Goal: Task Accomplishment & Management: Use online tool/utility

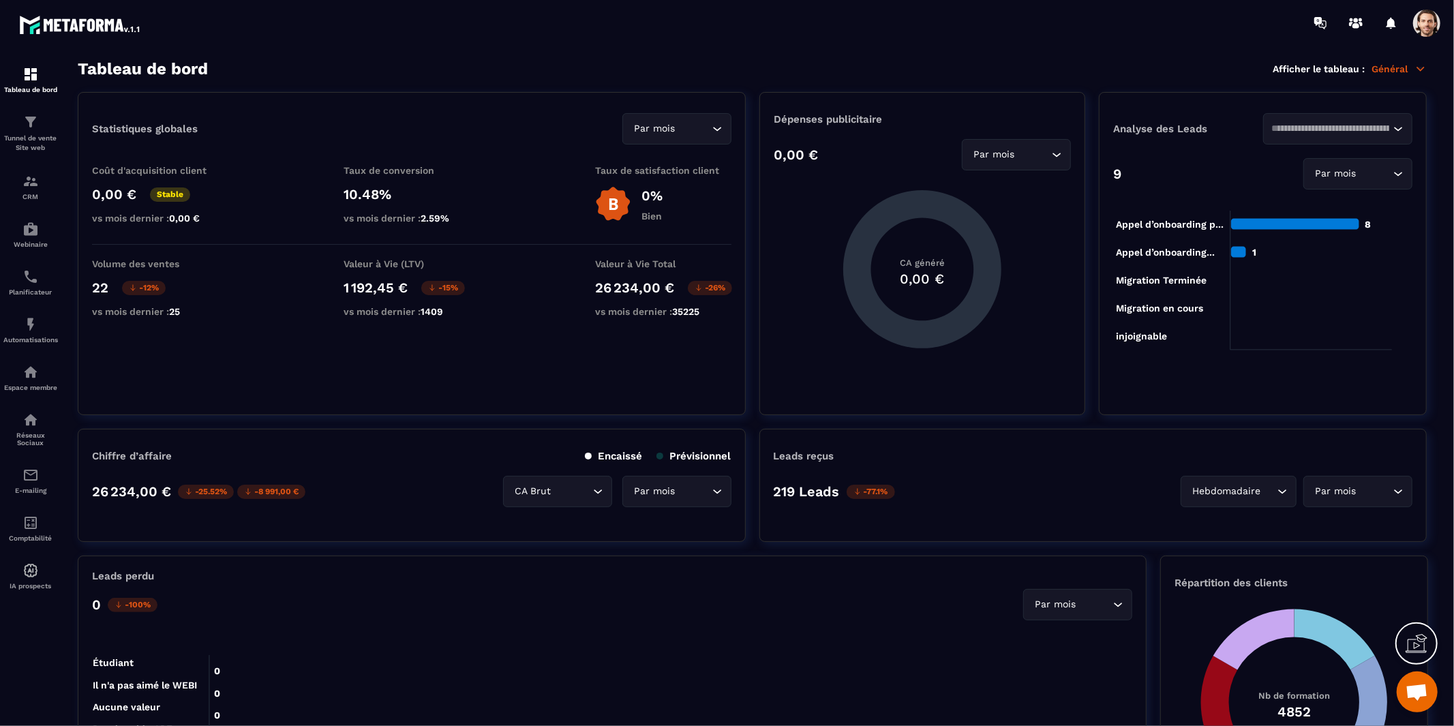
click at [847, 149] on div "0,00 € Par mois Loading..." at bounding box center [922, 154] width 297 height 31
click at [30, 498] on link "E-mailing" at bounding box center [30, 481] width 55 height 48
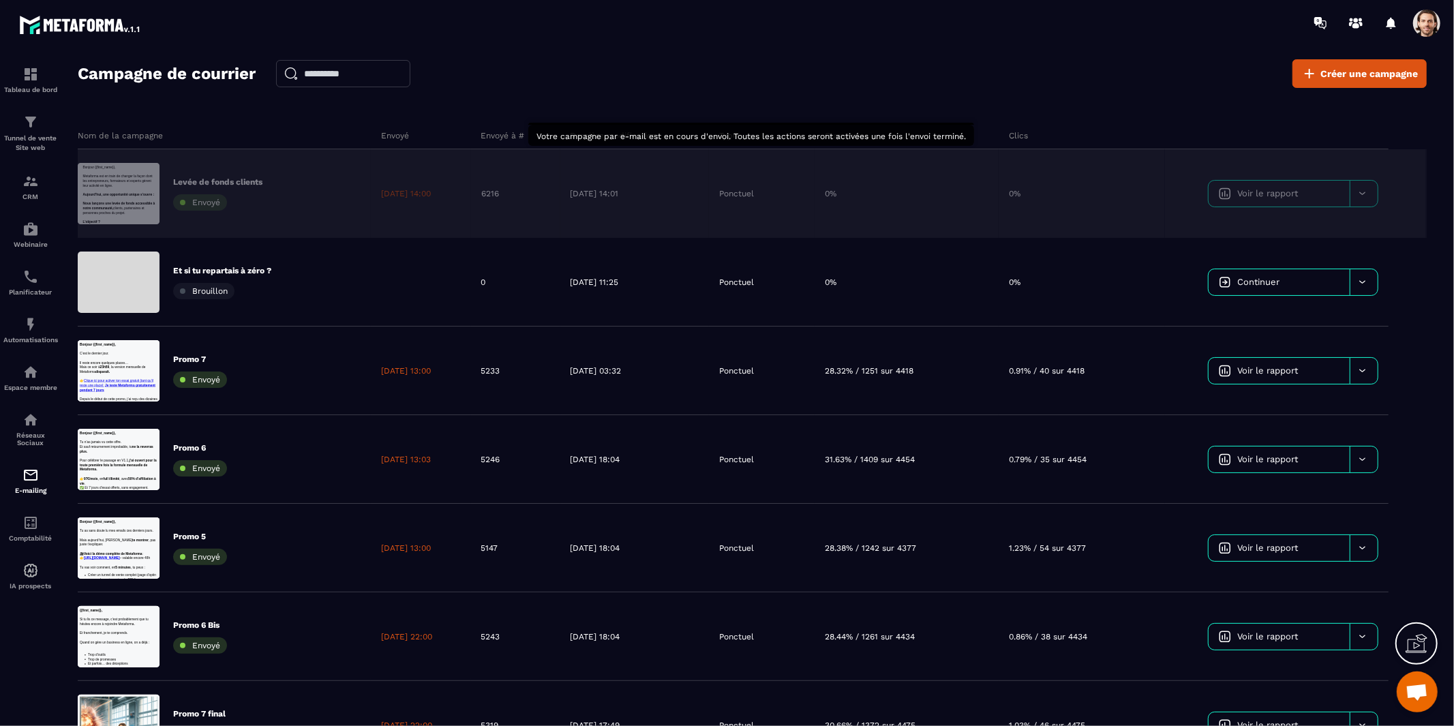
click at [1265, 194] on span "Voir le rapport" at bounding box center [1268, 193] width 61 height 10
